Goal: Information Seeking & Learning: Learn about a topic

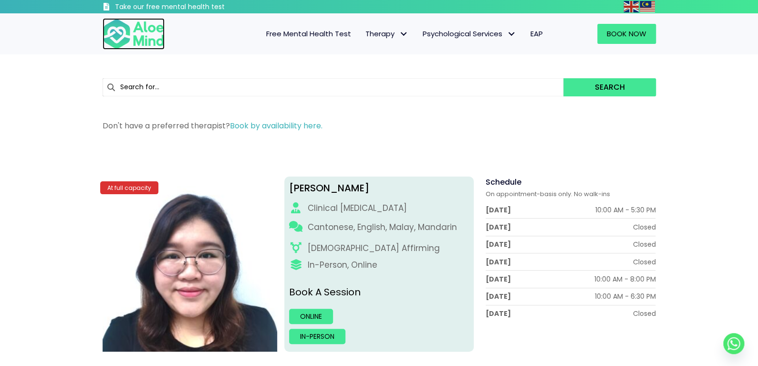
click at [123, 26] on img at bounding box center [134, 34] width 62 height 32
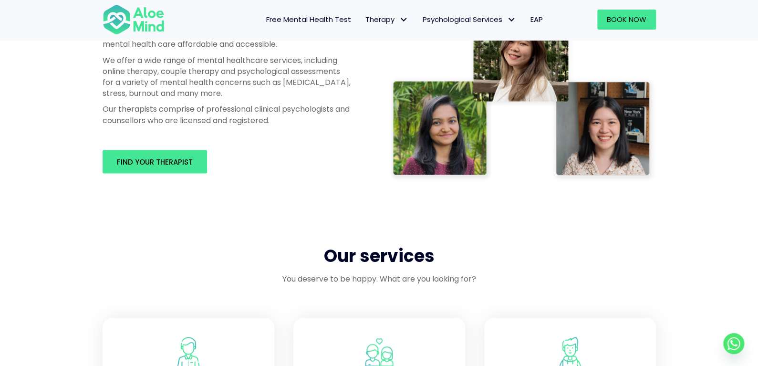
scroll to position [573, 0]
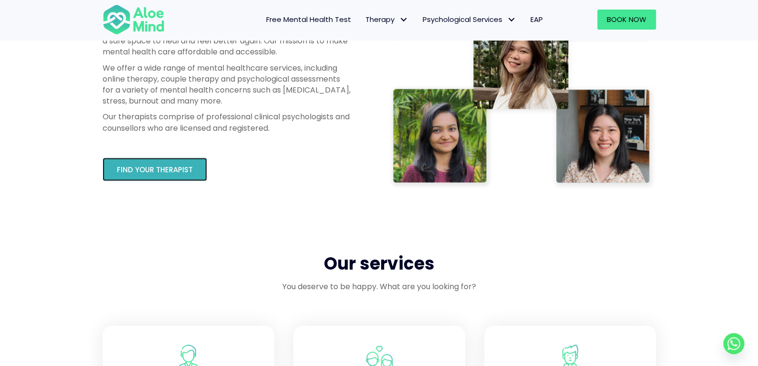
click at [155, 163] on link "Find your therapist" at bounding box center [155, 169] width 105 height 23
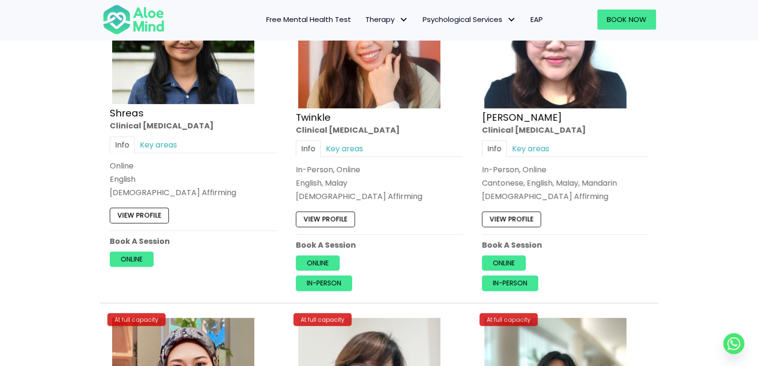
scroll to position [3771, 0]
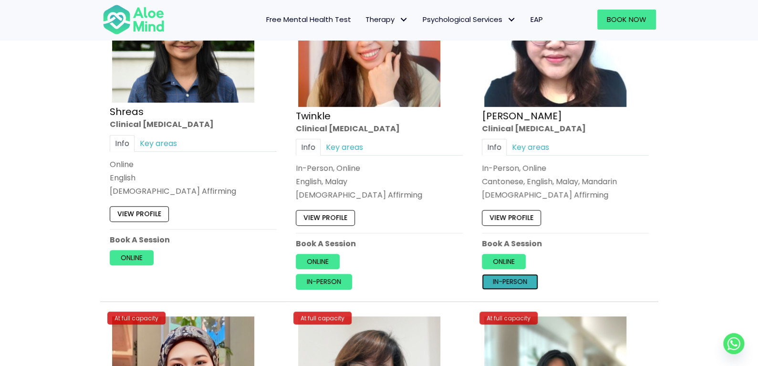
click at [512, 276] on link "In-person" at bounding box center [510, 281] width 56 height 15
click at [516, 256] on link "Online" at bounding box center [504, 261] width 44 height 15
click at [520, 274] on link "In-person" at bounding box center [510, 281] width 56 height 15
click at [506, 211] on link "View profile" at bounding box center [511, 217] width 59 height 15
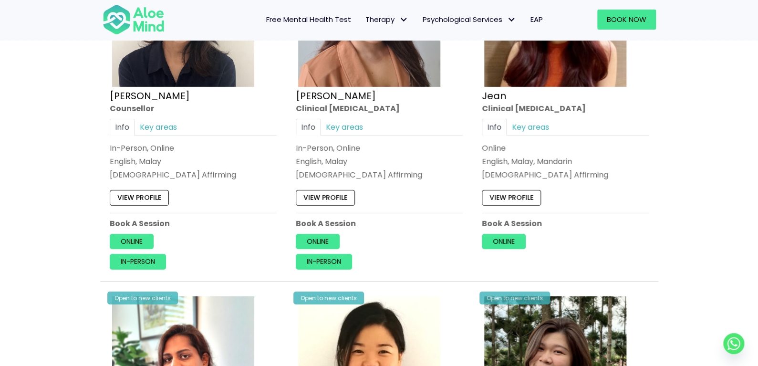
scroll to position [1670, 0]
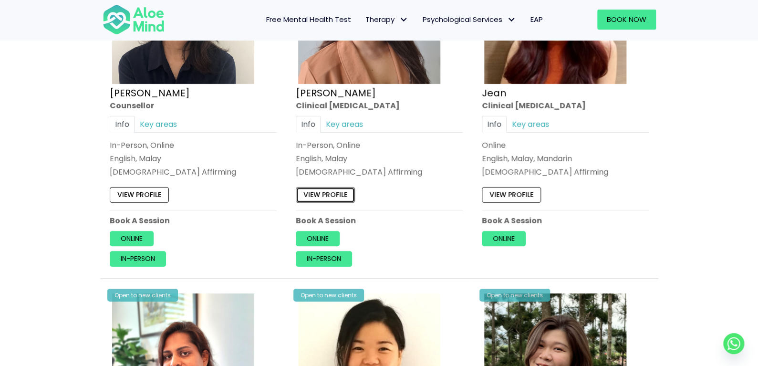
click at [339, 192] on link "View profile" at bounding box center [325, 194] width 59 height 15
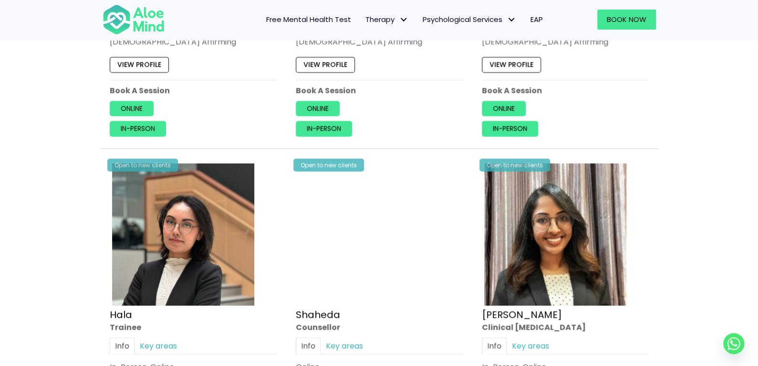
scroll to position [859, 0]
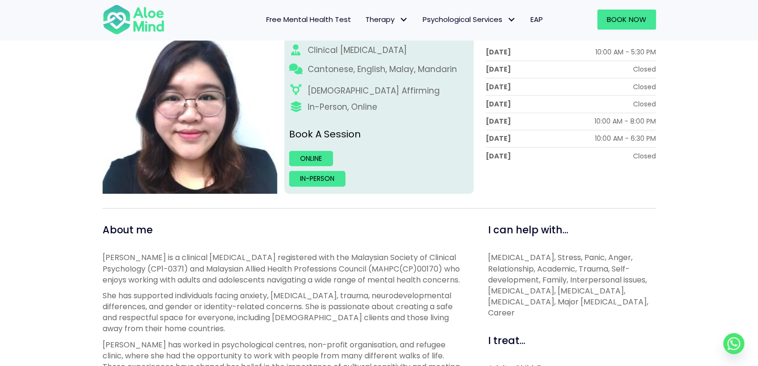
scroll to position [95, 0]
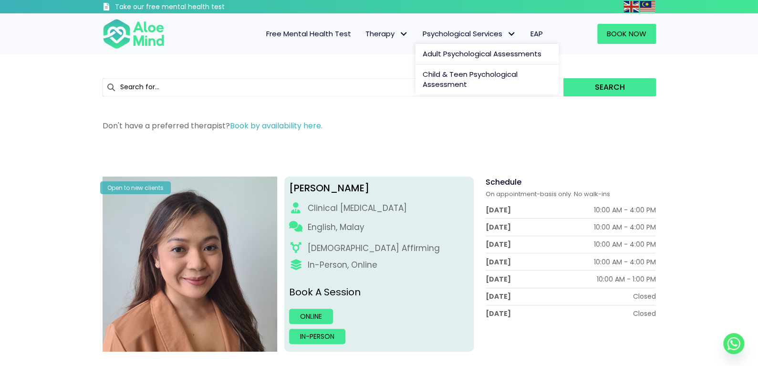
click at [477, 41] on link "Psychological Services" at bounding box center [470, 34] width 108 height 20
click at [434, 79] on span "Child & Teen Psychological Assessment" at bounding box center [470, 79] width 95 height 21
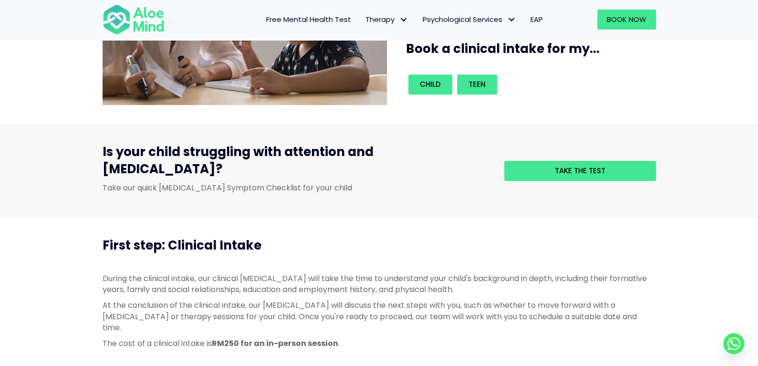
scroll to position [190, 0]
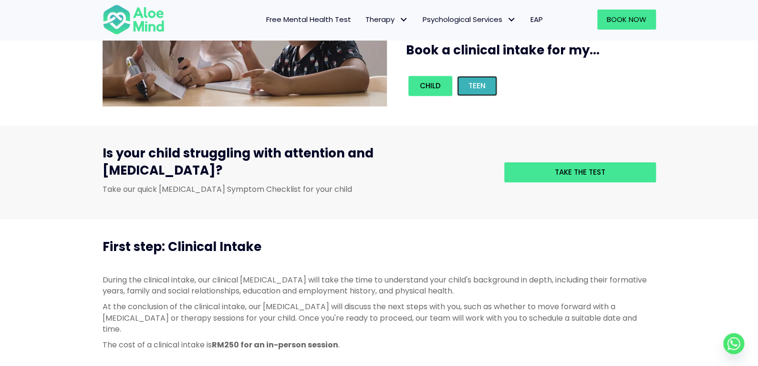
click at [487, 84] on link "Teen" at bounding box center [477, 86] width 40 height 20
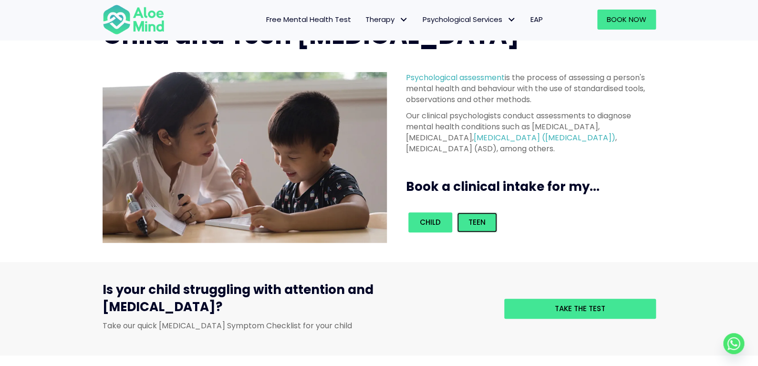
scroll to position [0, 0]
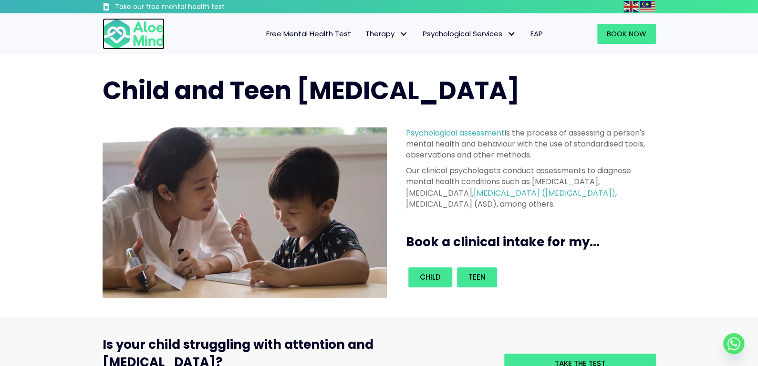
click at [161, 37] on img at bounding box center [134, 34] width 62 height 32
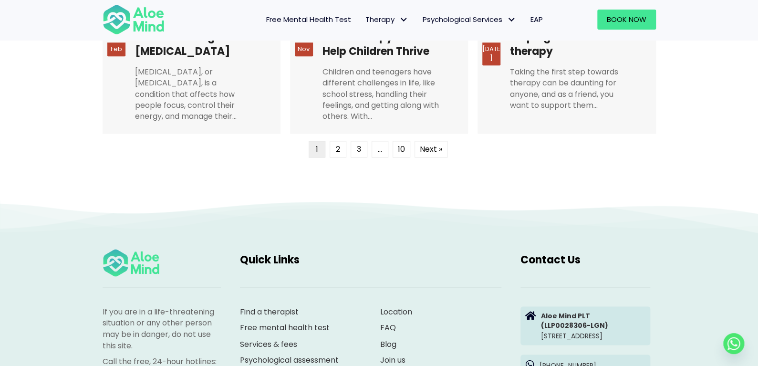
scroll to position [2577, 0]
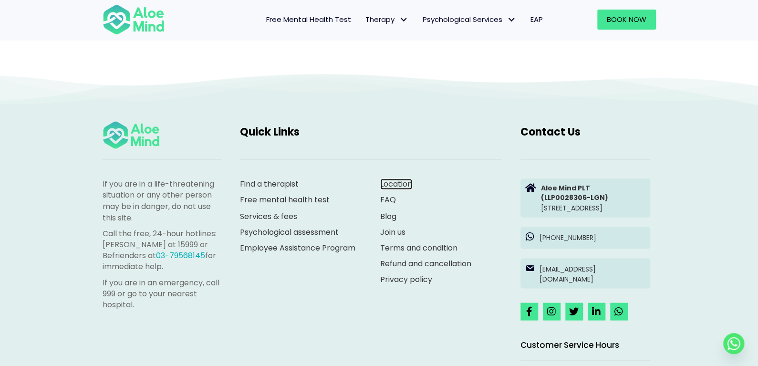
click at [397, 184] on link "Location" at bounding box center [396, 184] width 32 height 11
click at [402, 231] on link "Join us" at bounding box center [392, 231] width 25 height 11
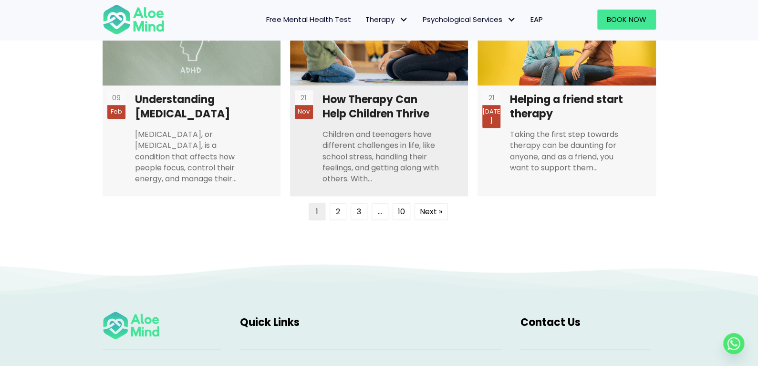
scroll to position [2386, 0]
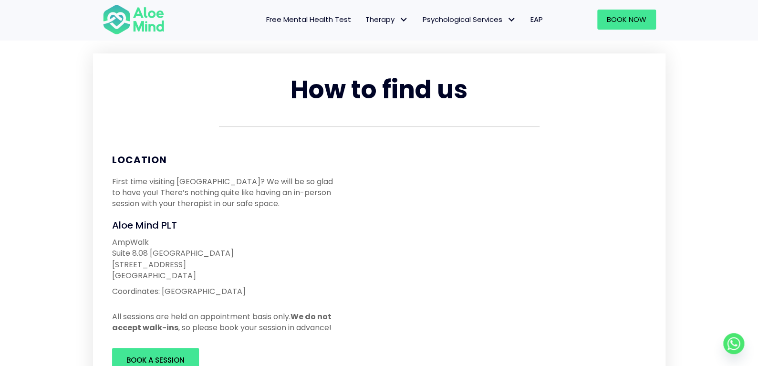
scroll to position [143, 0]
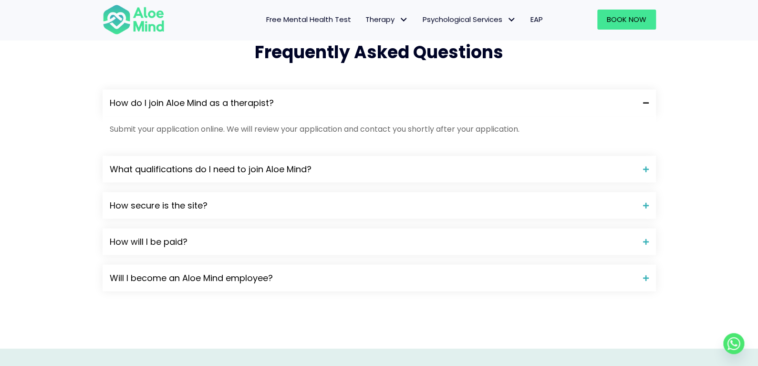
scroll to position [859, 0]
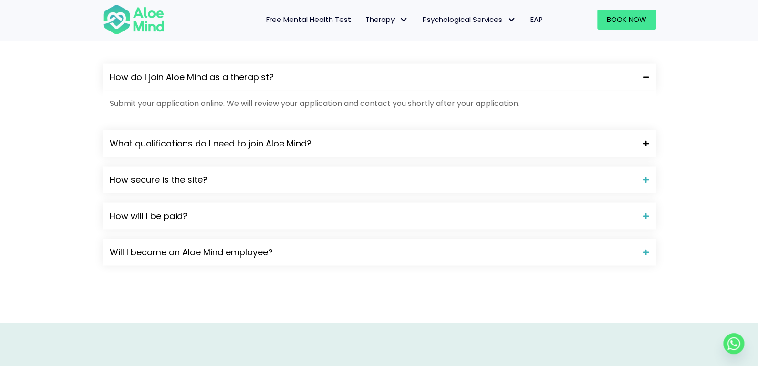
click at [207, 139] on span "What qualifications do I need to join Aloe Mind?" at bounding box center [373, 143] width 526 height 12
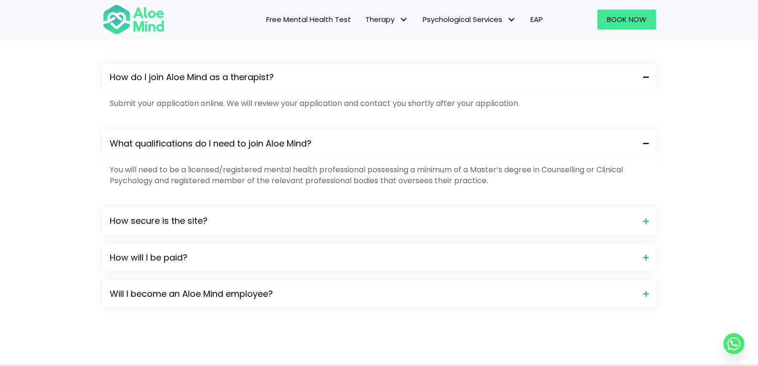
click at [207, 139] on span "What qualifications do I need to join Aloe Mind?" at bounding box center [373, 143] width 526 height 12
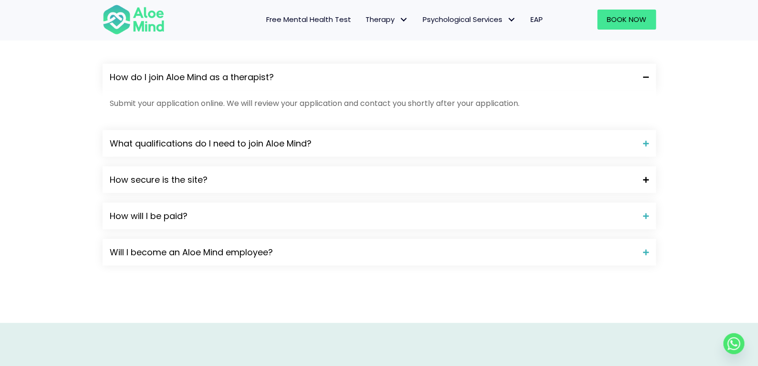
click at [191, 172] on div "How secure is the site?" at bounding box center [380, 179] width 554 height 27
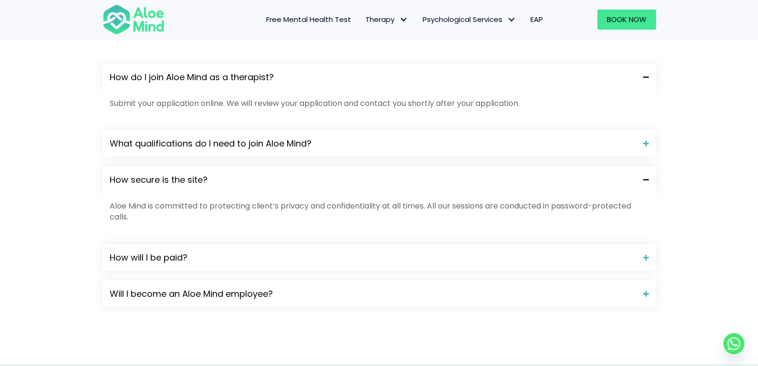
click at [191, 172] on div "How secure is the site?" at bounding box center [380, 179] width 554 height 27
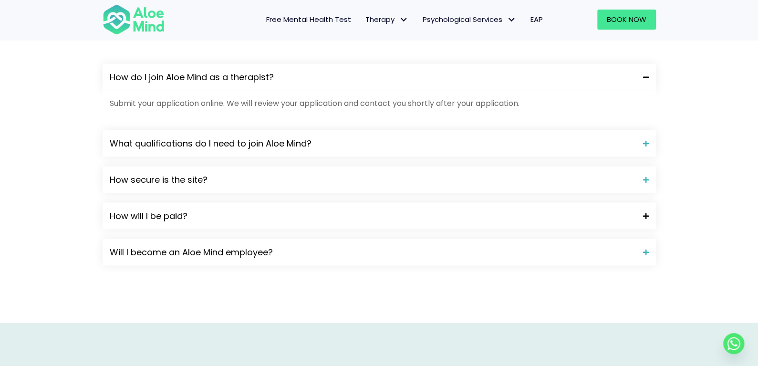
click at [181, 211] on span "How will I be paid?" at bounding box center [373, 216] width 526 height 12
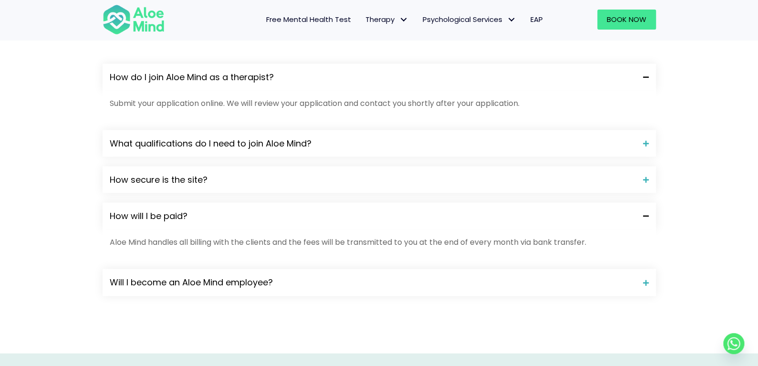
click at [181, 210] on span "How will I be paid?" at bounding box center [373, 216] width 526 height 12
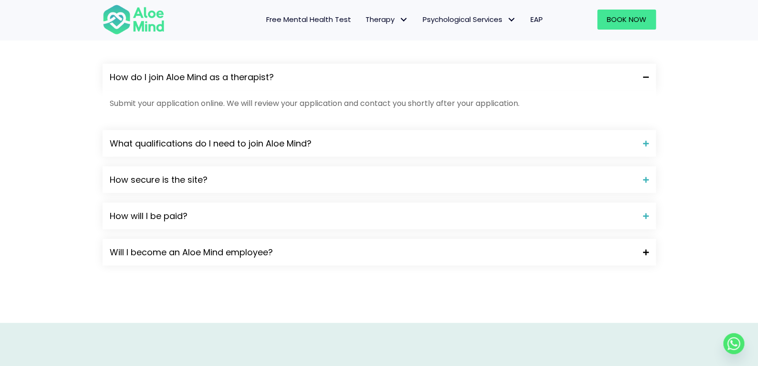
click at [219, 263] on div "Will I become an Aloe Mind employee?" at bounding box center [380, 252] width 554 height 27
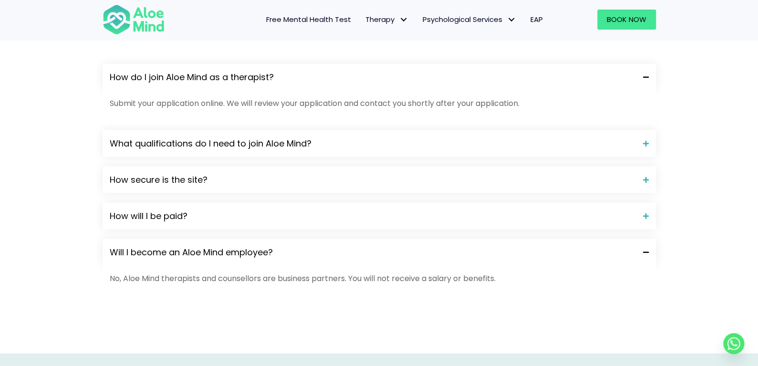
click at [221, 257] on span "Will I become an Aloe Mind employee?" at bounding box center [373, 252] width 526 height 12
